Goal: Task Accomplishment & Management: Manage account settings

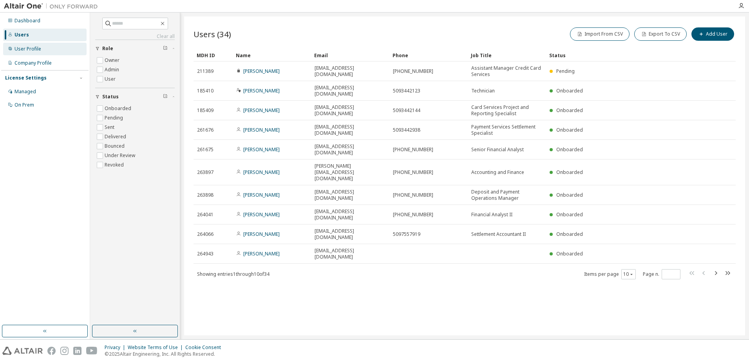
click at [23, 48] on div "User Profile" at bounding box center [28, 49] width 27 height 6
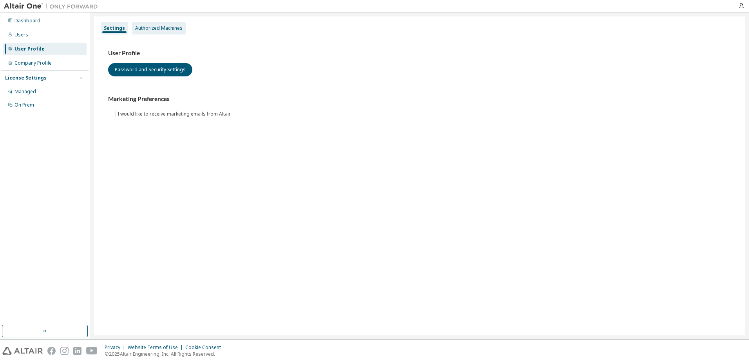
click at [160, 29] on div "Authorized Machines" at bounding box center [158, 28] width 47 height 6
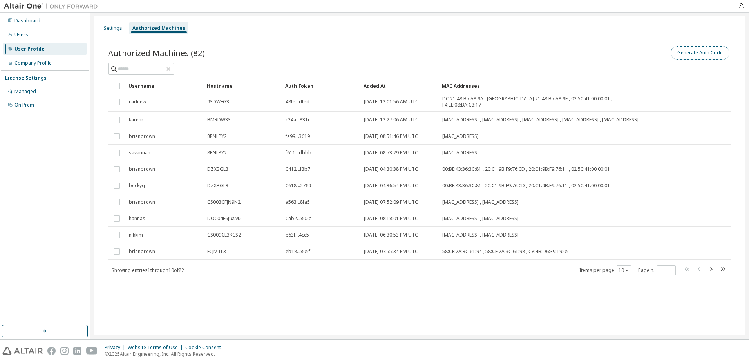
click at [709, 56] on button "Generate Auth Code" at bounding box center [700, 52] width 59 height 13
